Goal: Complete application form: Complete application form

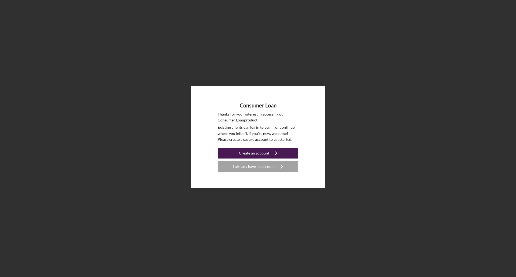
click at [280, 154] on icon "Icon/Navigate" at bounding box center [275, 152] width 13 height 13
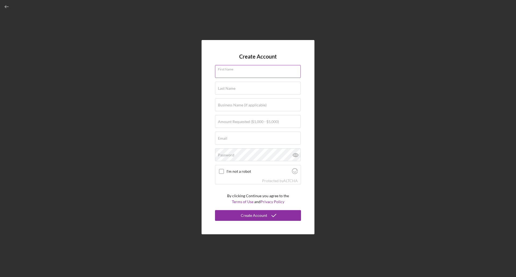
click at [273, 71] on div "First Name" at bounding box center [258, 71] width 86 height 13
type input "[PERSON_NAME]"
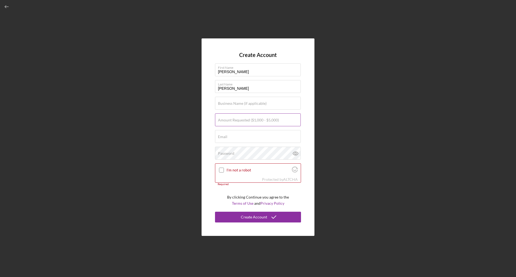
drag, startPoint x: 257, startPoint y: 118, endPoint x: 265, endPoint y: 118, distance: 8.1
click at [257, 118] on label "Amount Requested ($1,000 - $5,000)" at bounding box center [248, 120] width 61 height 4
click at [257, 118] on input "Amount Requested ($1,000 - $5,000)" at bounding box center [258, 119] width 86 height 13
type input "$5,000"
click at [229, 139] on input "Email" at bounding box center [258, 136] width 86 height 13
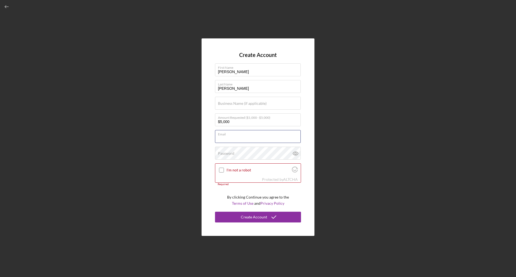
type input "[EMAIL_ADDRESS][DOMAIN_NAME]"
click at [245, 152] on div "Password Icon/icon-validation-no At least 12 characters Icon/icon-validation-no…" at bounding box center [258, 153] width 86 height 13
click at [222, 172] on input "I'm not a robot" at bounding box center [221, 170] width 5 height 5
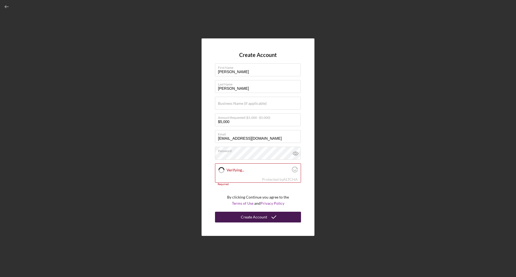
checkbox input "true"
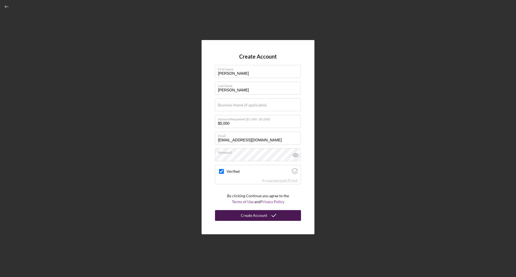
click at [272, 217] on icon "submit" at bounding box center [273, 215] width 13 height 13
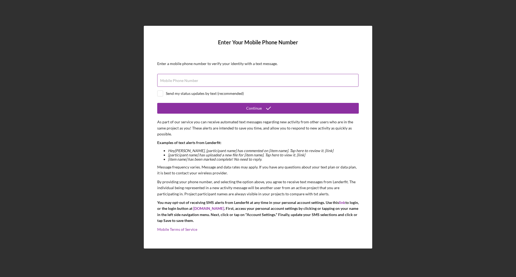
click at [186, 75] on div "Mobile Phone Number" at bounding box center [258, 80] width 202 height 13
type input "[PHONE_NUMBER]"
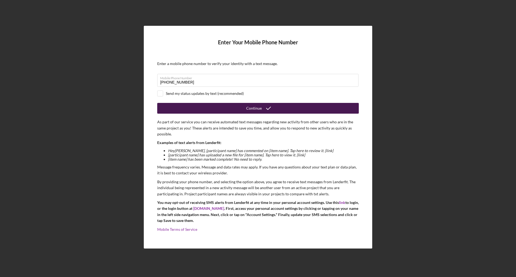
click at [196, 109] on button "Continue" at bounding box center [258, 108] width 202 height 11
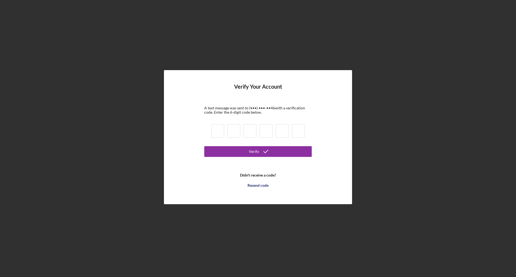
click at [214, 132] on input at bounding box center [217, 130] width 13 height 13
type input "1"
type input "6"
type input "4"
type input "2"
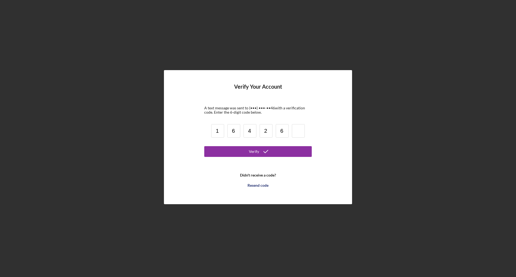
type input "6"
click at [221, 152] on button "Verify" at bounding box center [257, 151] width 107 height 11
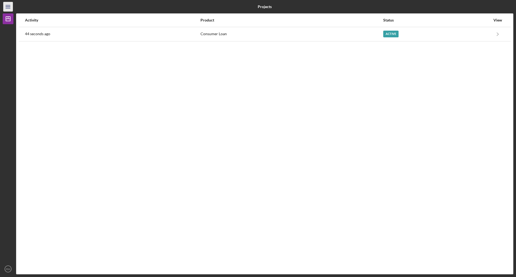
click at [8, 7] on icon "Icon/Menu" at bounding box center [8, 7] width 12 height 12
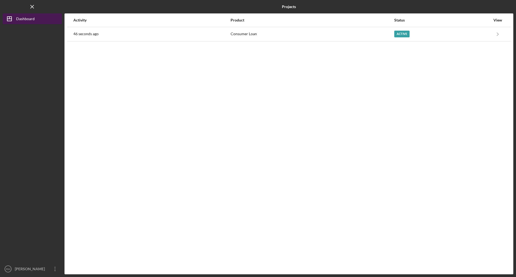
click at [34, 20] on div "Dashboard" at bounding box center [25, 19] width 19 height 12
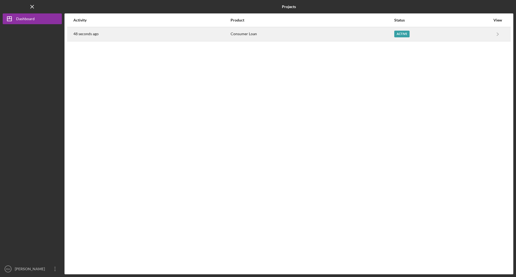
click at [348, 31] on div "Consumer Loan" at bounding box center [312, 33] width 163 height 13
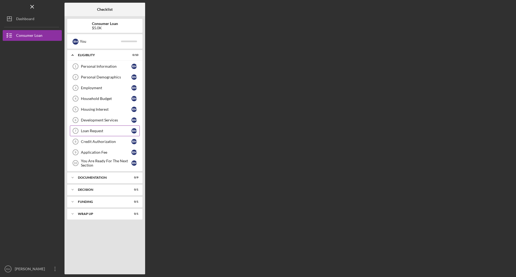
click at [102, 130] on div "Loan Request" at bounding box center [106, 131] width 51 height 4
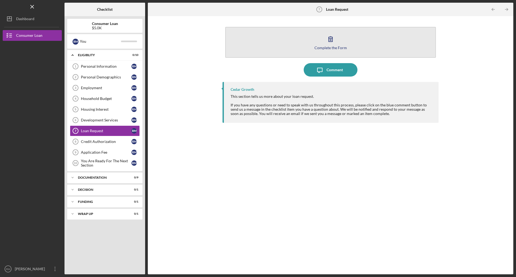
click at [336, 44] on icon "button" at bounding box center [330, 38] width 13 height 13
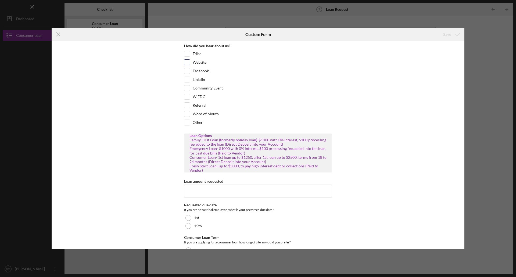
click at [188, 61] on input "Website" at bounding box center [186, 62] width 5 height 5
checkbox input "true"
click at [222, 191] on input "Loan amount requested" at bounding box center [258, 191] width 148 height 13
type input "10000"
click at [186, 227] on div at bounding box center [188, 226] width 6 height 6
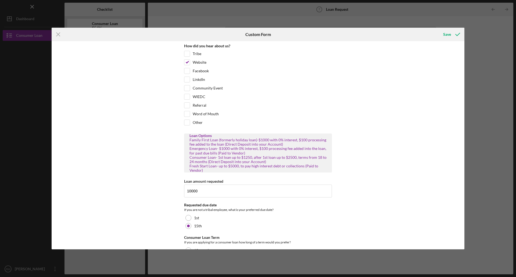
scroll to position [29, 0]
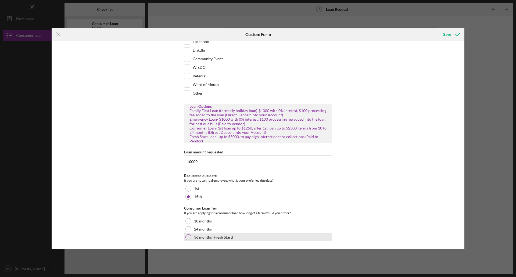
click at [188, 237] on div at bounding box center [188, 237] width 6 height 6
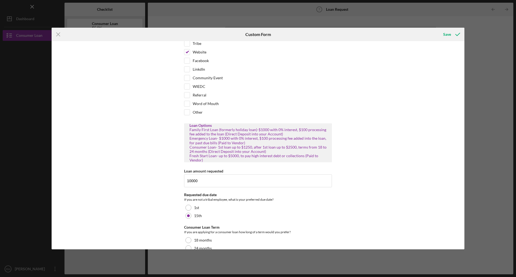
scroll to position [0, 0]
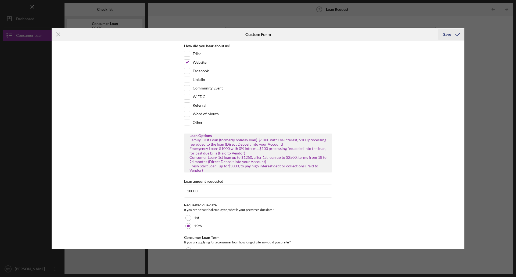
click at [456, 37] on icon "submit" at bounding box center [457, 34] width 13 height 13
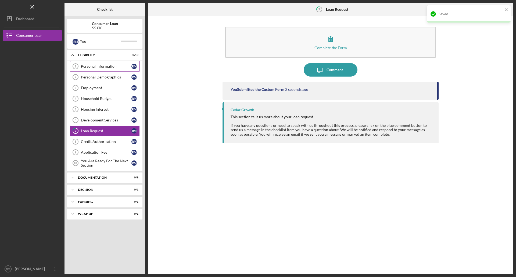
click at [106, 68] on div "Personal Information" at bounding box center [106, 66] width 51 height 4
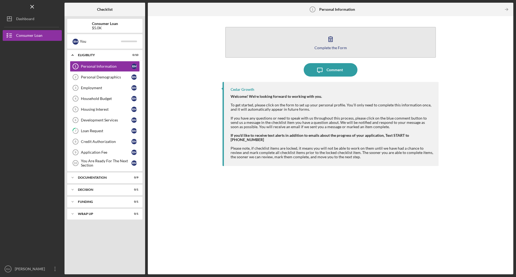
click at [318, 41] on button "Complete the Form Form" at bounding box center [330, 42] width 211 height 31
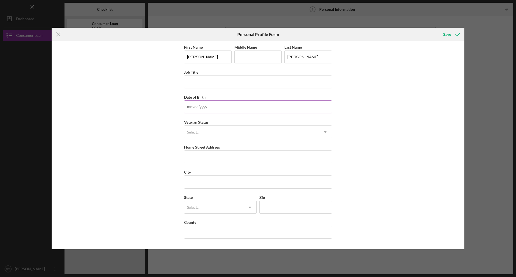
click at [203, 103] on input "Date of Birth" at bounding box center [258, 106] width 148 height 13
type input "[DATE]"
click at [217, 130] on div "Select..." at bounding box center [251, 132] width 134 height 12
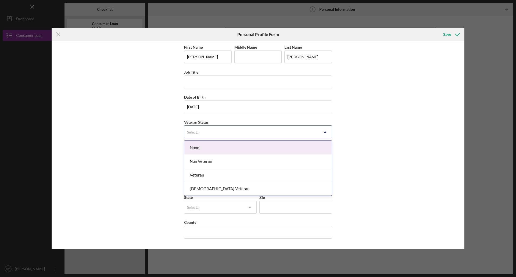
click at [215, 151] on div "None" at bounding box center [257, 148] width 147 height 14
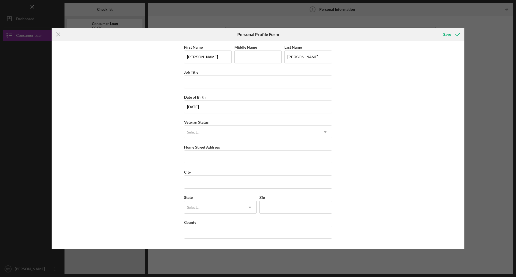
click at [229, 164] on div "First Name [PERSON_NAME] Middle Name Last Name [PERSON_NAME] Job Title Date of …" at bounding box center [258, 145] width 148 height 203
click at [225, 160] on input "Home Street Address" at bounding box center [258, 156] width 148 height 13
type input "[STREET_ADDRESS]"
type input "[PERSON_NAME]"
type input "SC"
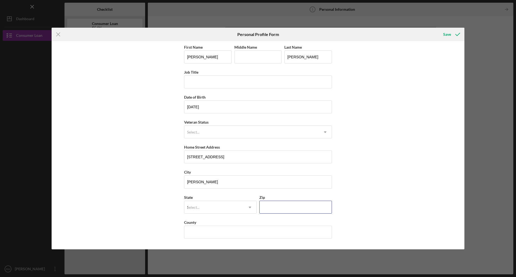
type input "29033"
type input "[GEOGRAPHIC_DATA]"
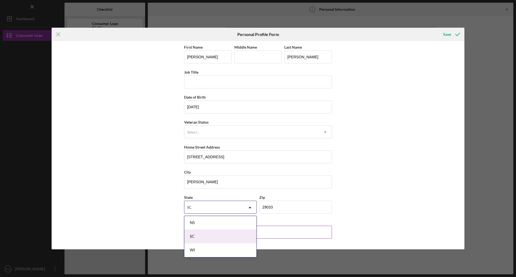
click at [211, 233] on div "SC" at bounding box center [220, 237] width 72 height 14
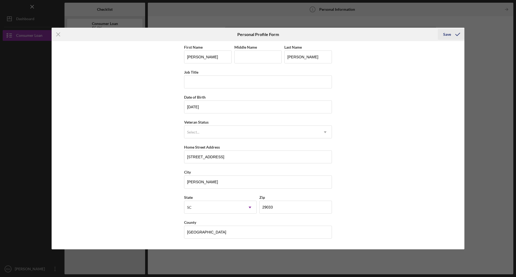
click at [444, 33] on div "Save" at bounding box center [447, 34] width 8 height 11
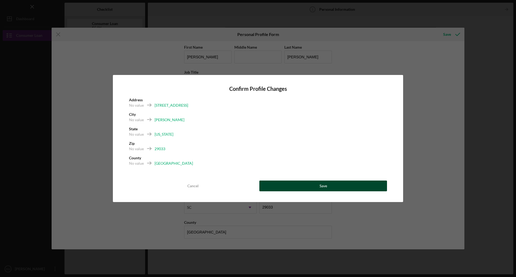
click at [346, 184] on button "Save" at bounding box center [323, 186] width 128 height 11
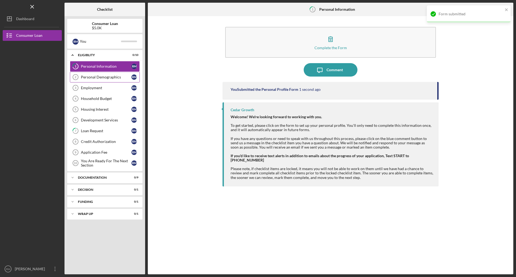
click at [78, 77] on circle at bounding box center [75, 76] width 5 height 5
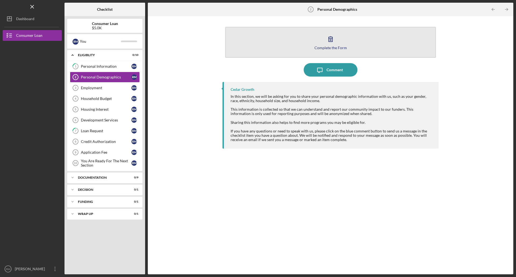
click at [333, 31] on button "Complete the Form Form" at bounding box center [330, 42] width 211 height 31
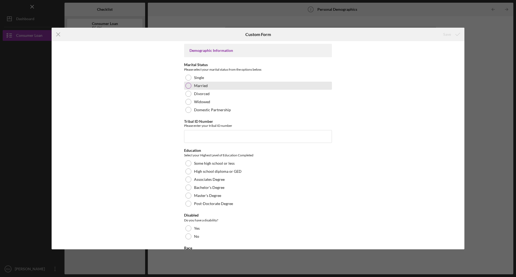
click at [187, 87] on div at bounding box center [188, 86] width 6 height 6
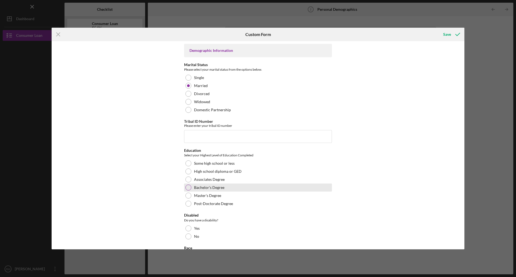
click at [185, 189] on div "Bachelor's Degree" at bounding box center [258, 188] width 148 height 8
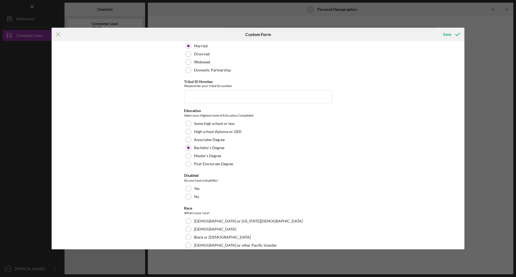
scroll to position [107, 0]
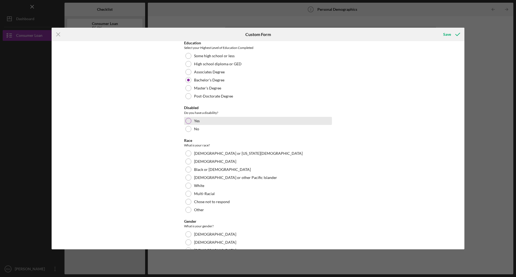
click at [190, 119] on div at bounding box center [188, 121] width 6 height 6
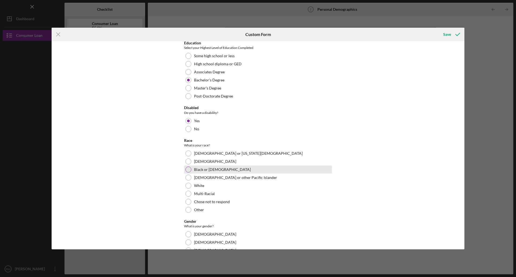
click at [186, 172] on div at bounding box center [188, 170] width 6 height 6
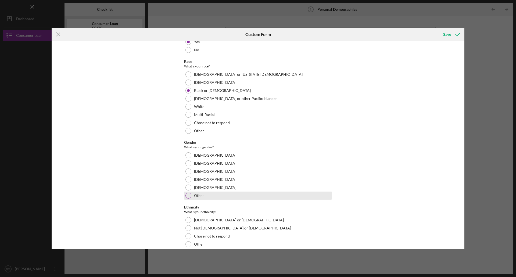
scroll to position [188, 0]
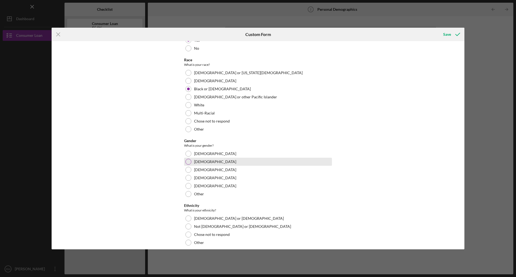
click at [189, 162] on div at bounding box center [188, 162] width 6 height 6
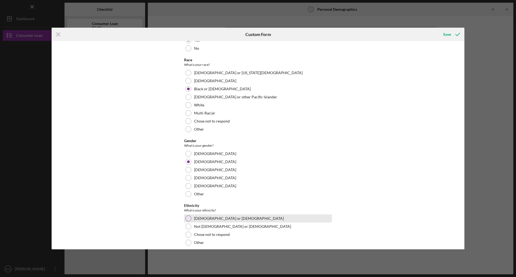
drag, startPoint x: 189, startPoint y: 226, endPoint x: 243, endPoint y: 220, distance: 54.0
click at [190, 226] on div at bounding box center [188, 227] width 6 height 6
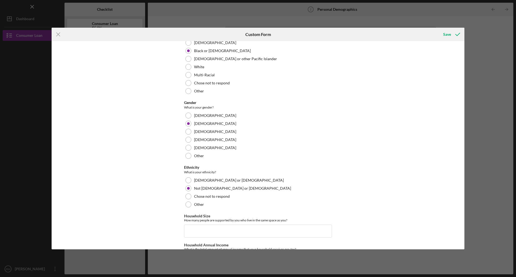
scroll to position [276, 0]
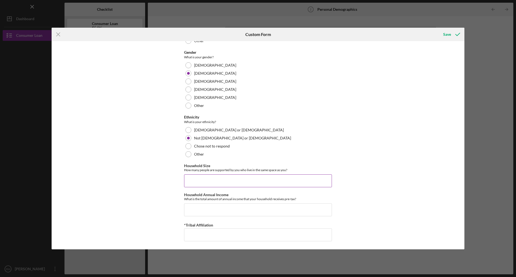
click at [251, 184] on input "Household Size" at bounding box center [258, 180] width 148 height 13
type input "2"
click at [230, 206] on input "Household Annual Income" at bounding box center [258, 209] width 148 height 13
type input "$25,000"
click at [231, 236] on input "*Tribal Affiliation" at bounding box center [258, 234] width 148 height 13
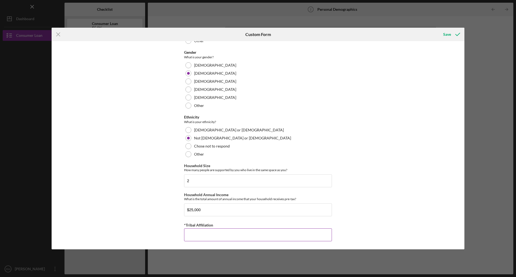
type input "0"
type input "n/a"
click at [447, 33] on div "Save" at bounding box center [447, 34] width 8 height 11
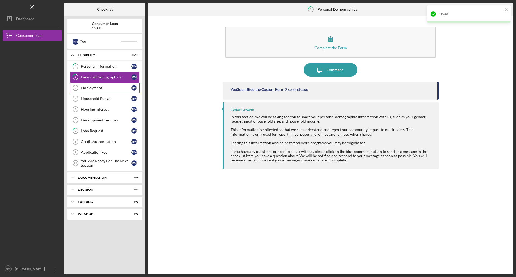
click at [104, 88] on div "Employment" at bounding box center [106, 88] width 51 height 4
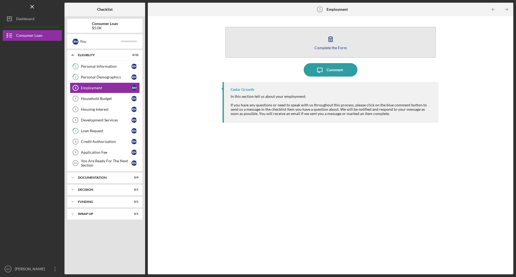
click at [347, 46] on button "Complete the Form Form" at bounding box center [330, 42] width 211 height 31
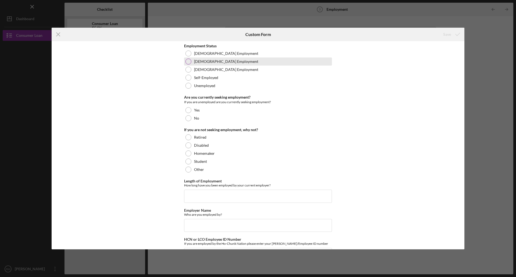
click at [189, 63] on div at bounding box center [188, 62] width 6 height 6
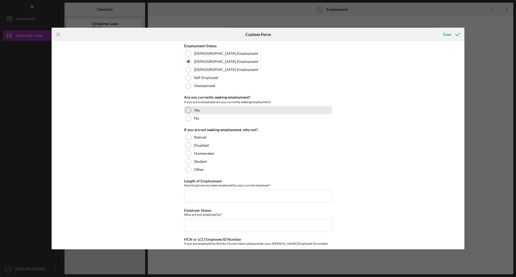
click at [185, 110] on div at bounding box center [188, 110] width 6 height 6
click at [191, 194] on input "Length of Employment" at bounding box center [258, 196] width 148 height 13
type input "36"
click at [197, 229] on input "Employer Name" at bounding box center [258, 225] width 148 height 13
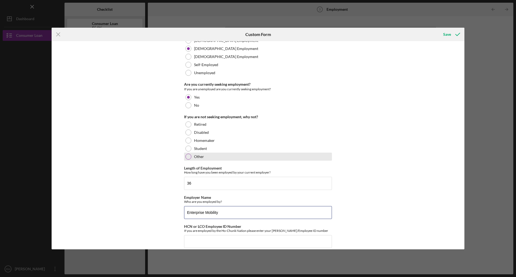
scroll to position [20, 0]
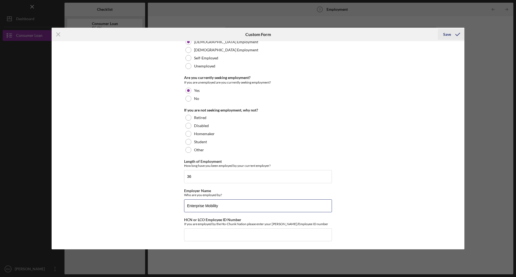
type input "Enterprise Mobility"
click at [448, 35] on div "Save" at bounding box center [447, 34] width 8 height 11
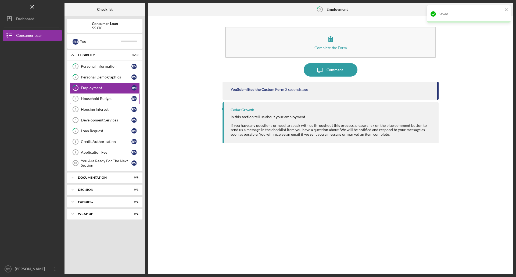
click at [101, 98] on div "Household Budget" at bounding box center [106, 98] width 51 height 4
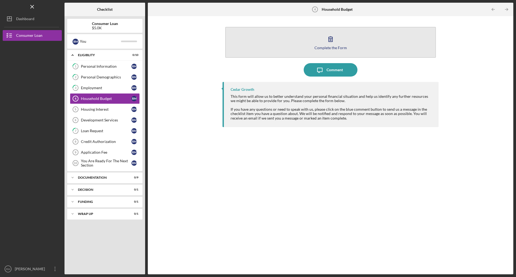
click at [327, 38] on icon "button" at bounding box center [330, 38] width 13 height 13
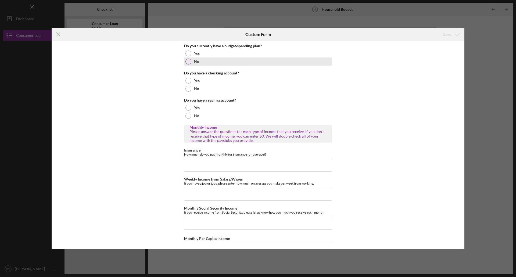
click at [188, 62] on div at bounding box center [188, 62] width 6 height 6
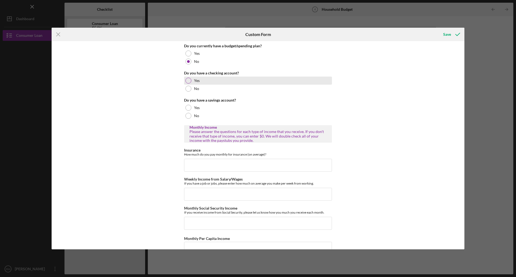
click at [187, 80] on div at bounding box center [188, 81] width 6 height 6
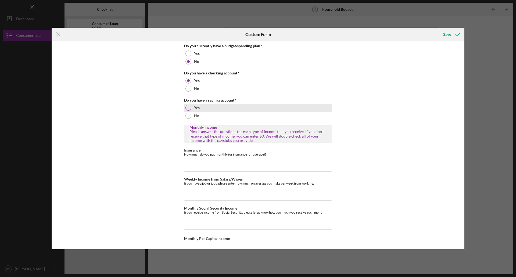
click at [186, 107] on div at bounding box center [188, 108] width 6 height 6
click at [203, 167] on input "Insurance" at bounding box center [258, 165] width 148 height 13
type input "$0"
click at [193, 194] on input "Weekly Income from Salary/Wages" at bounding box center [258, 194] width 148 height 13
type input "$200"
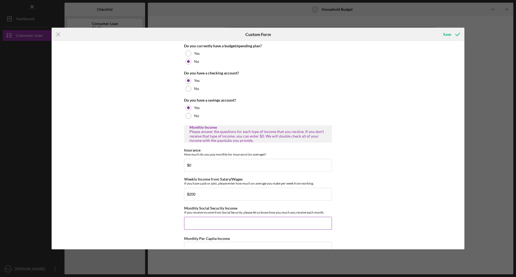
click at [195, 222] on input "Monthly Social Security Income" at bounding box center [258, 223] width 148 height 13
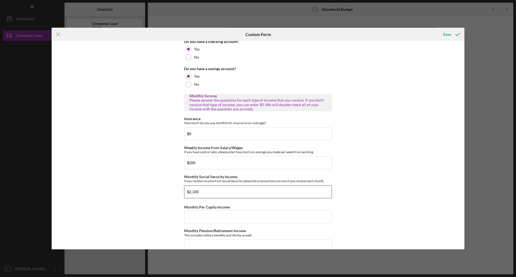
scroll to position [81, 0]
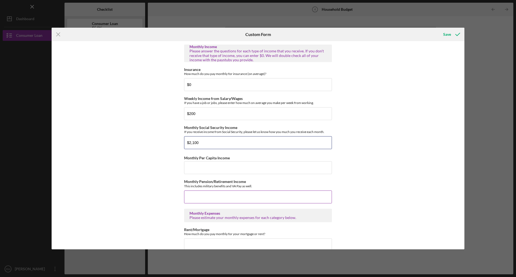
type input "$2,100"
click at [204, 200] on input "Monthly Pension/Retirement Income" at bounding box center [258, 196] width 148 height 13
type input "$0"
drag, startPoint x: 213, startPoint y: 169, endPoint x: 191, endPoint y: 163, distance: 22.6
click at [213, 169] on input "Monthly Per Capita Income" at bounding box center [258, 167] width 148 height 13
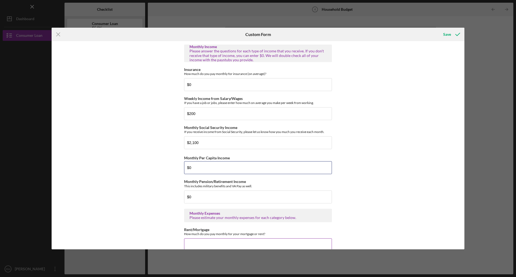
type input "$0"
click at [207, 247] on input "Rent/Mortgage" at bounding box center [258, 244] width 148 height 13
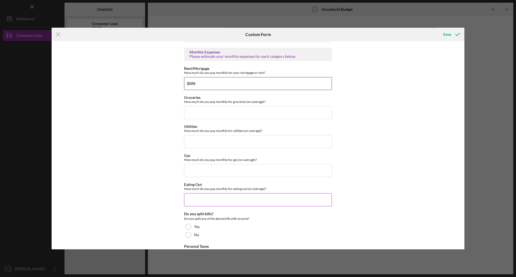
type input "$589"
click at [203, 200] on input "Eating Out" at bounding box center [258, 199] width 148 height 13
type input "$0"
click at [187, 234] on div at bounding box center [188, 235] width 6 height 6
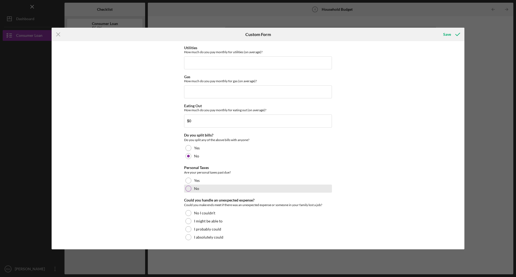
click at [186, 185] on div "No" at bounding box center [258, 189] width 148 height 8
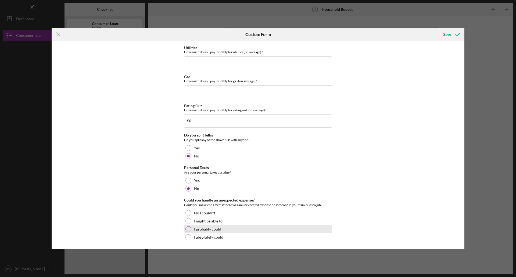
click at [187, 231] on div at bounding box center [188, 229] width 6 height 6
click at [449, 34] on div "Save" at bounding box center [447, 34] width 8 height 11
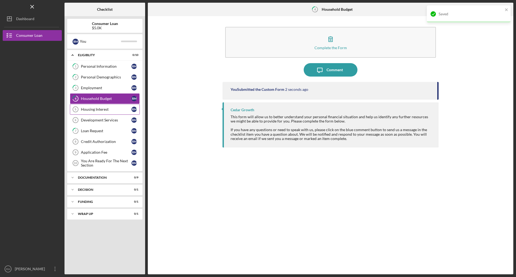
click at [113, 110] on div "Housing Interest" at bounding box center [106, 109] width 51 height 4
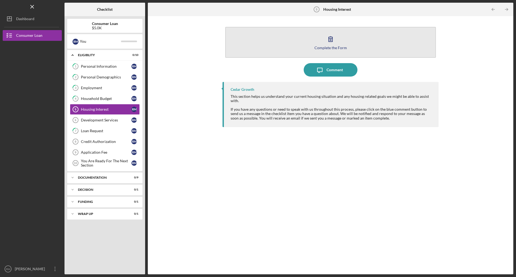
click at [332, 46] on div "Complete the Form" at bounding box center [330, 48] width 33 height 4
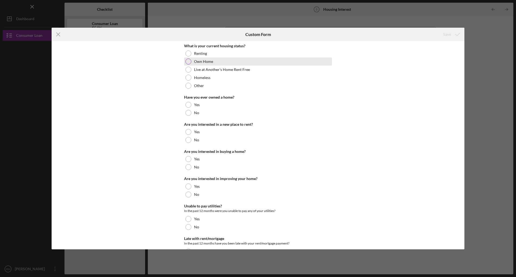
click at [189, 61] on div at bounding box center [188, 62] width 6 height 6
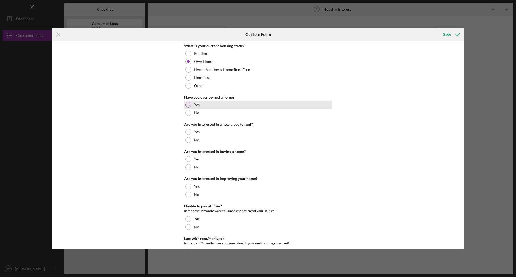
click at [189, 106] on div at bounding box center [188, 105] width 6 height 6
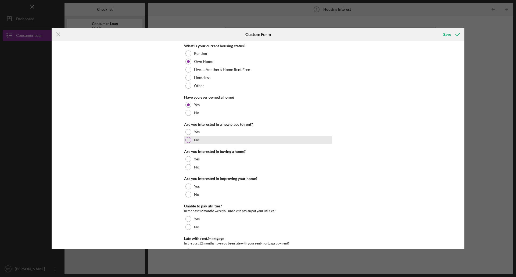
click at [187, 139] on div at bounding box center [188, 140] width 6 height 6
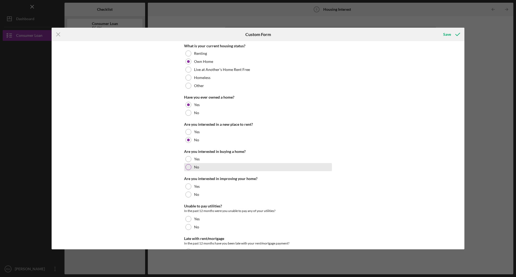
click at [188, 169] on div at bounding box center [188, 167] width 6 height 6
drag, startPoint x: 189, startPoint y: 184, endPoint x: 179, endPoint y: 202, distance: 19.6
click at [189, 184] on div at bounding box center [188, 187] width 6 height 6
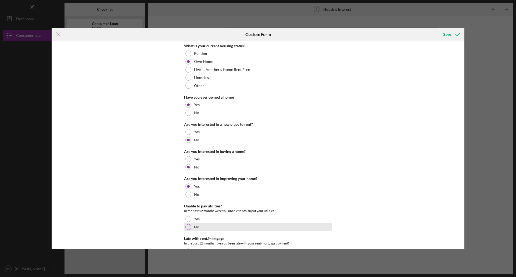
click at [187, 229] on div at bounding box center [188, 227] width 6 height 6
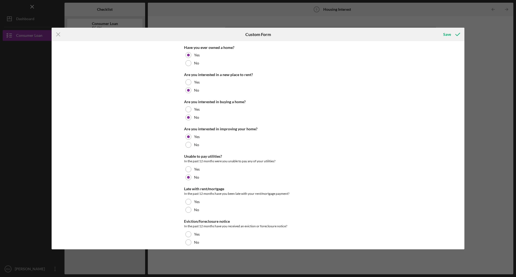
scroll to position [55, 0]
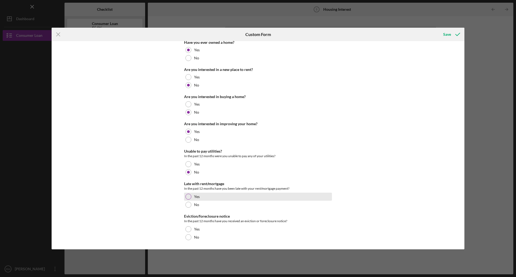
click at [189, 197] on div at bounding box center [188, 197] width 6 height 6
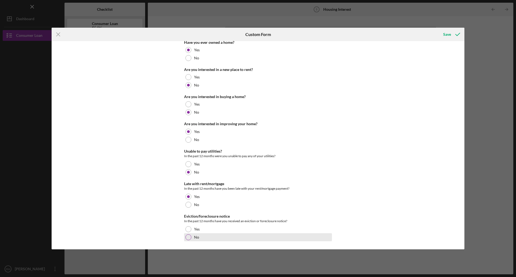
click at [189, 236] on div at bounding box center [188, 237] width 6 height 6
click at [449, 33] on div "Save" at bounding box center [447, 34] width 8 height 11
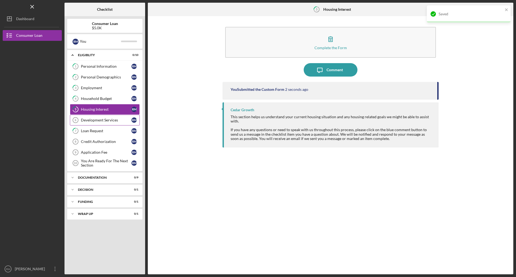
click at [94, 119] on div "Development Services" at bounding box center [106, 120] width 51 height 4
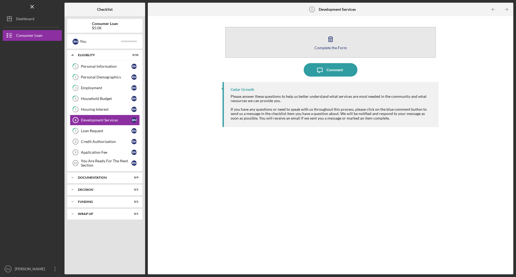
click at [324, 46] on div "Complete the Form" at bounding box center [330, 48] width 33 height 4
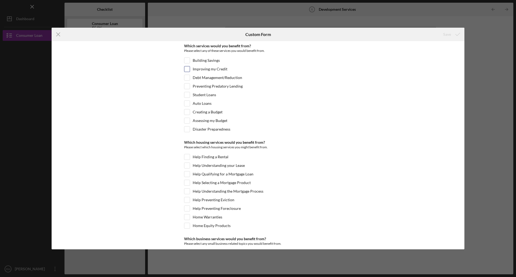
click at [186, 69] on input "Improving my Credit" at bounding box center [186, 68] width 5 height 5
checkbox input "true"
click at [187, 103] on input "Auto Loans" at bounding box center [186, 103] width 5 height 5
checkbox input "true"
click at [185, 225] on input "Home Equity Products" at bounding box center [186, 225] width 5 height 5
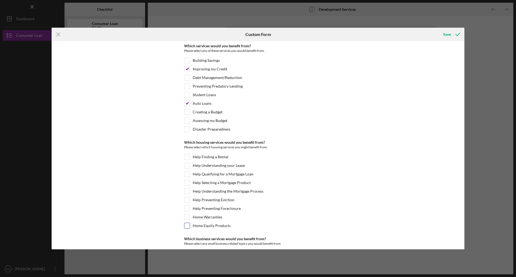
checkbox input "true"
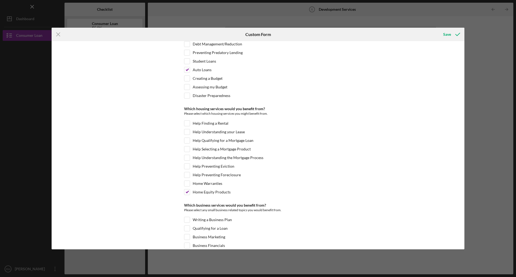
scroll to position [107, 0]
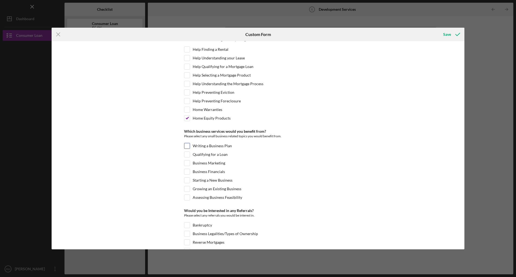
click at [188, 145] on input "Writing a Business Plan" at bounding box center [186, 145] width 5 height 5
checkbox input "true"
click at [186, 153] on input "Qualifying for a Loan" at bounding box center [186, 154] width 5 height 5
checkbox input "true"
click at [186, 172] on input "Business Financials" at bounding box center [186, 171] width 5 height 5
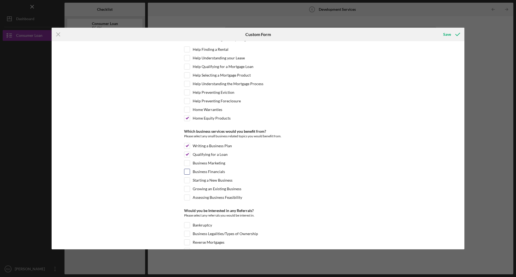
checkbox input "true"
click at [185, 179] on input "Starting a New Business" at bounding box center [186, 180] width 5 height 5
checkbox input "true"
click at [188, 188] on input "Growing an Existing Business" at bounding box center [186, 188] width 5 height 5
checkbox input "true"
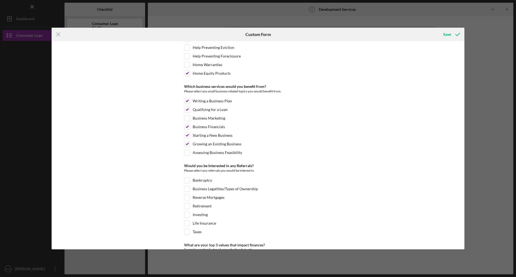
scroll to position [207, 0]
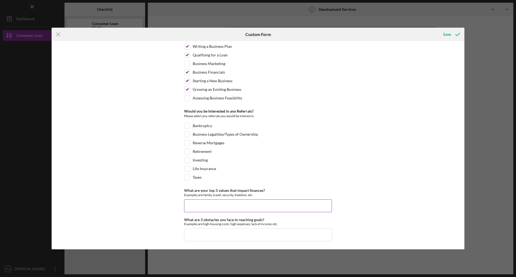
click at [229, 207] on input "What are your top 3 values that impact finances?" at bounding box center [258, 205] width 148 height 13
type input "[MEDICAL_DATA]"
click at [198, 233] on input "What are 3 obstacles you face in reaching goals?" at bounding box center [258, 234] width 148 height 13
type input "good paying job"
click at [447, 33] on div "Save" at bounding box center [447, 34] width 8 height 11
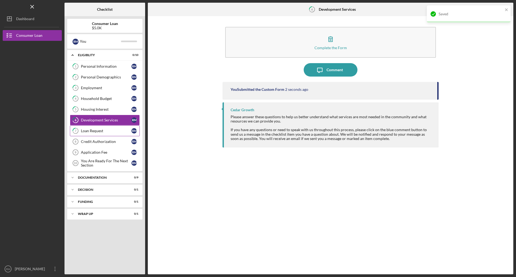
click at [105, 129] on div "Loan Request" at bounding box center [106, 131] width 51 height 4
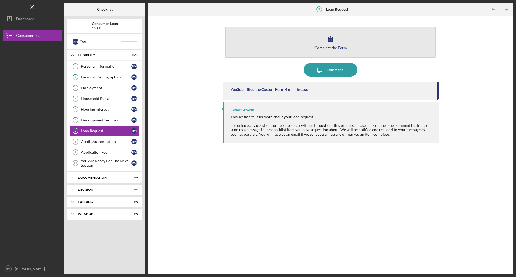
click at [321, 41] on button "Complete the Form Form" at bounding box center [330, 42] width 211 height 31
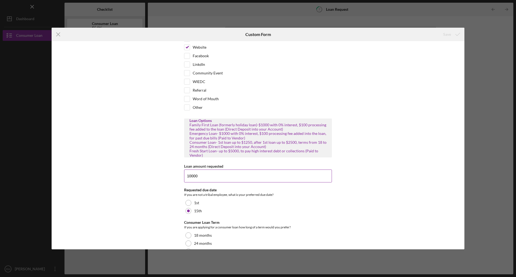
scroll to position [29, 0]
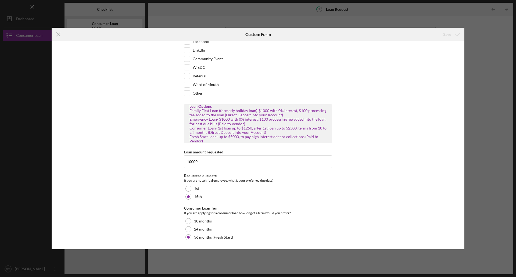
click at [432, 11] on div "Icon/Menu Close Custom Form Save How did you hear about us? Tribe Website Faceb…" at bounding box center [258, 138] width 516 height 277
click at [422, 31] on div "Save" at bounding box center [396, 34] width 138 height 13
click at [188, 240] on div at bounding box center [188, 237] width 6 height 6
drag, startPoint x: 188, startPoint y: 238, endPoint x: 188, endPoint y: 231, distance: 7.3
click at [188, 238] on div at bounding box center [188, 237] width 3 height 3
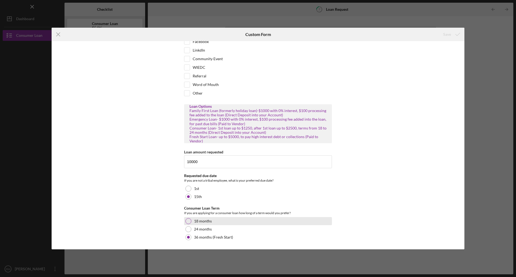
click at [190, 221] on div at bounding box center [188, 221] width 6 height 6
click at [186, 237] on div at bounding box center [188, 237] width 6 height 6
click at [185, 93] on input "Other" at bounding box center [186, 93] width 5 height 5
checkbox input "true"
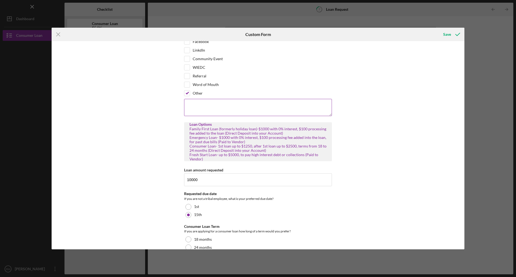
click at [266, 105] on textarea at bounding box center [258, 107] width 148 height 17
type textarea "n/a"
drag, startPoint x: 448, startPoint y: 32, endPoint x: 443, endPoint y: 36, distance: 6.2
click at [447, 33] on div "Save" at bounding box center [447, 34] width 8 height 11
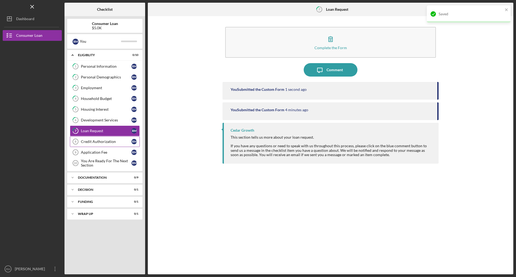
click at [105, 142] on div "Credit Authorization" at bounding box center [106, 141] width 51 height 4
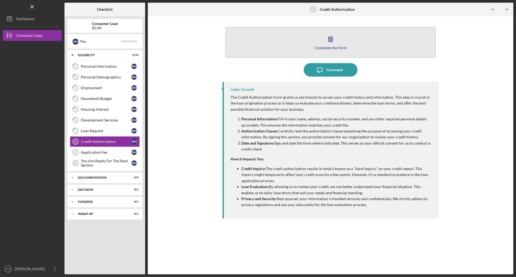
click at [351, 44] on button "Complete the Form Form" at bounding box center [330, 42] width 211 height 31
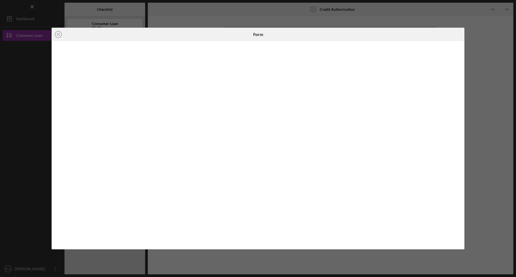
click at [418, 8] on div "Icon/Close Form" at bounding box center [258, 138] width 516 height 277
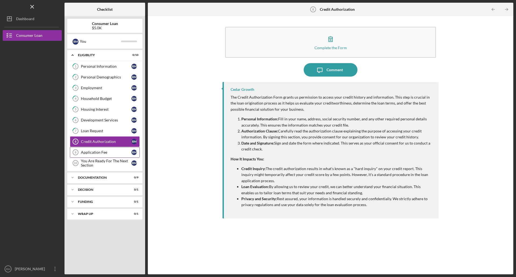
click at [101, 152] on div "Application Fee" at bounding box center [106, 152] width 51 height 4
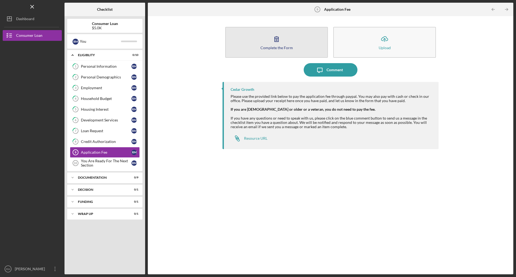
click at [288, 46] on div "Complete the Form" at bounding box center [276, 48] width 33 height 4
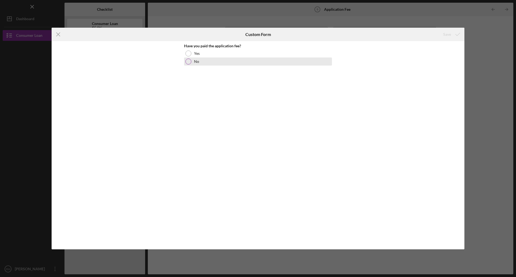
click at [188, 60] on div at bounding box center [188, 62] width 6 height 6
click at [443, 34] on button "Save" at bounding box center [451, 34] width 27 height 11
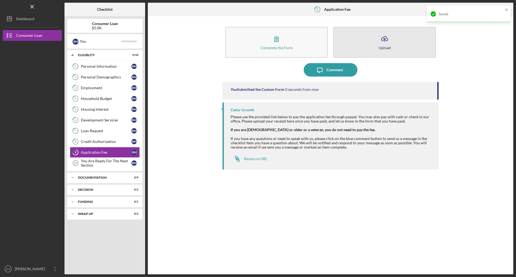
click at [379, 40] on icon "Icon/Upload" at bounding box center [384, 38] width 13 height 13
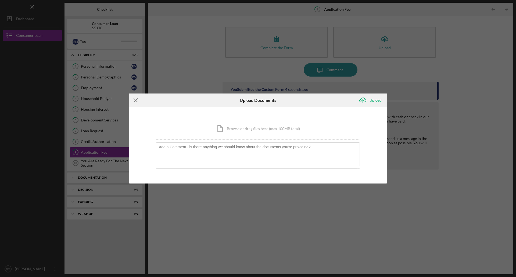
click at [132, 99] on icon "Icon/Menu Close" at bounding box center [135, 100] width 13 height 13
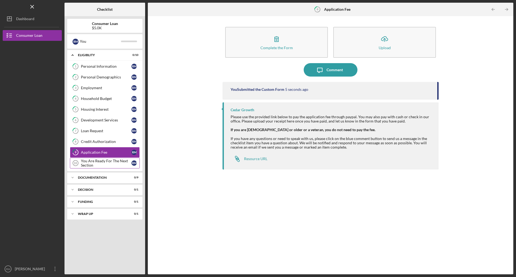
click at [103, 163] on div "You Are Ready For The Next Section" at bounding box center [106, 163] width 51 height 9
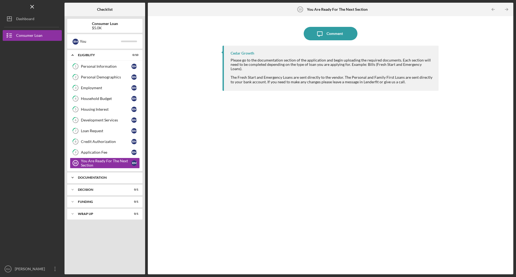
click at [95, 176] on div "Documentation" at bounding box center [107, 177] width 58 height 3
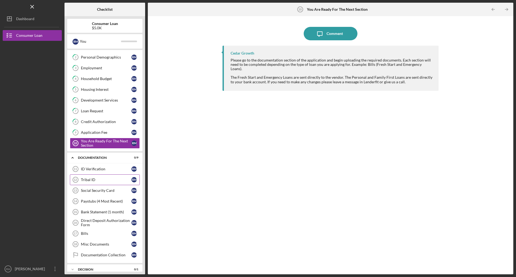
scroll to position [50, 0]
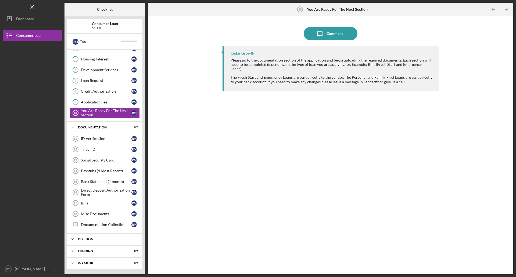
click at [123, 241] on div "Icon/Expander Decision 0 / 1" at bounding box center [104, 239] width 75 height 11
click at [106, 251] on div "Pre-Approval Phase" at bounding box center [106, 250] width 51 height 4
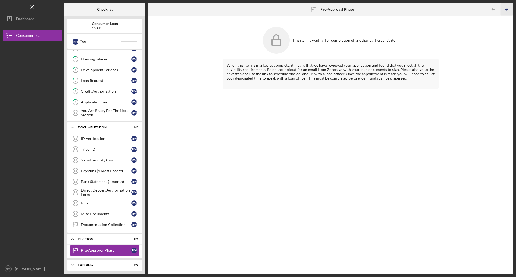
click at [506, 7] on icon "Icon/Table Pagination Arrow" at bounding box center [506, 9] width 12 height 12
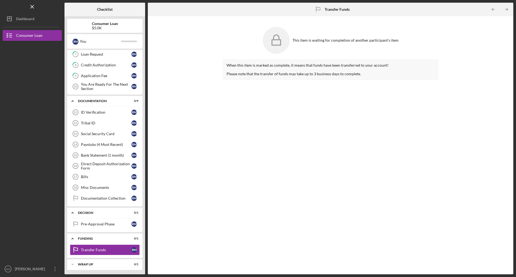
scroll to position [78, 0]
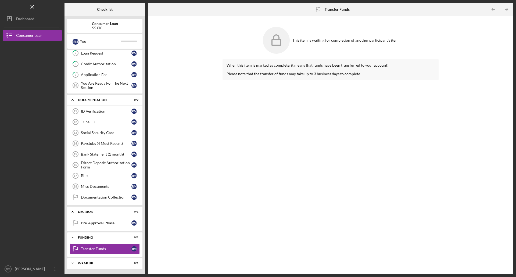
click at [506, 7] on icon "Icon/Table Pagination Arrow" at bounding box center [506, 9] width 12 height 12
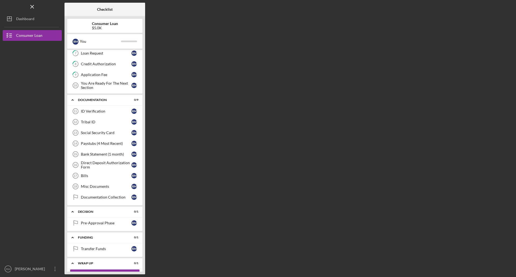
scroll to position [91, 0]
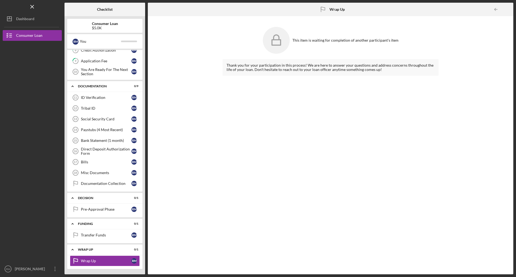
click at [505, 8] on div at bounding box center [507, 9] width 11 height 11
click at [38, 21] on button "Icon/Dashboard Dashboard" at bounding box center [32, 18] width 59 height 11
